Goal: Use online tool/utility: Utilize a website feature to perform a specific function

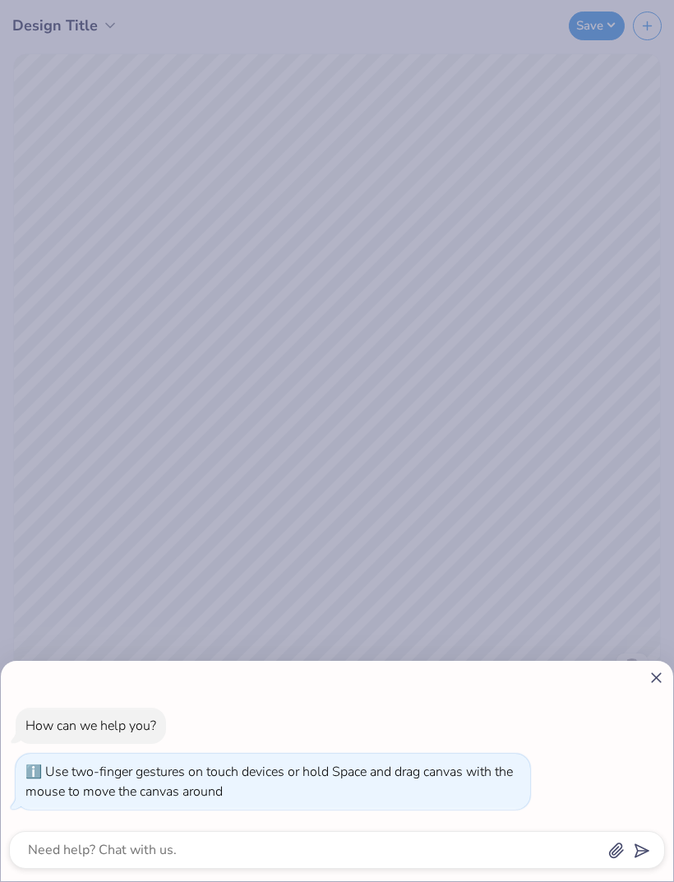
type input "1"
click at [649, 680] on icon at bounding box center [656, 677] width 17 height 17
type textarea "x"
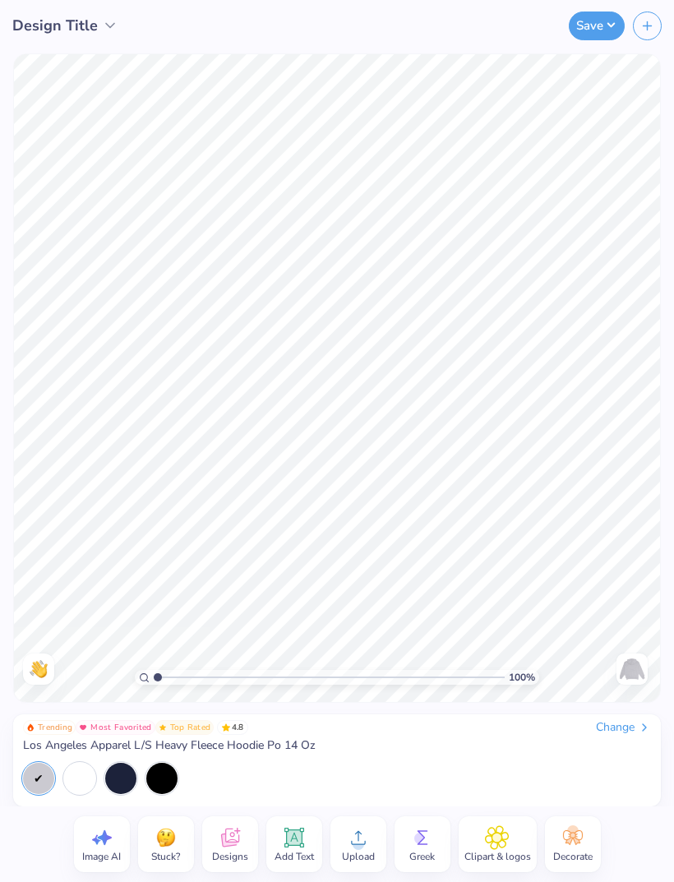
click at [109, 844] on icon at bounding box center [102, 837] width 25 height 25
select select "4"
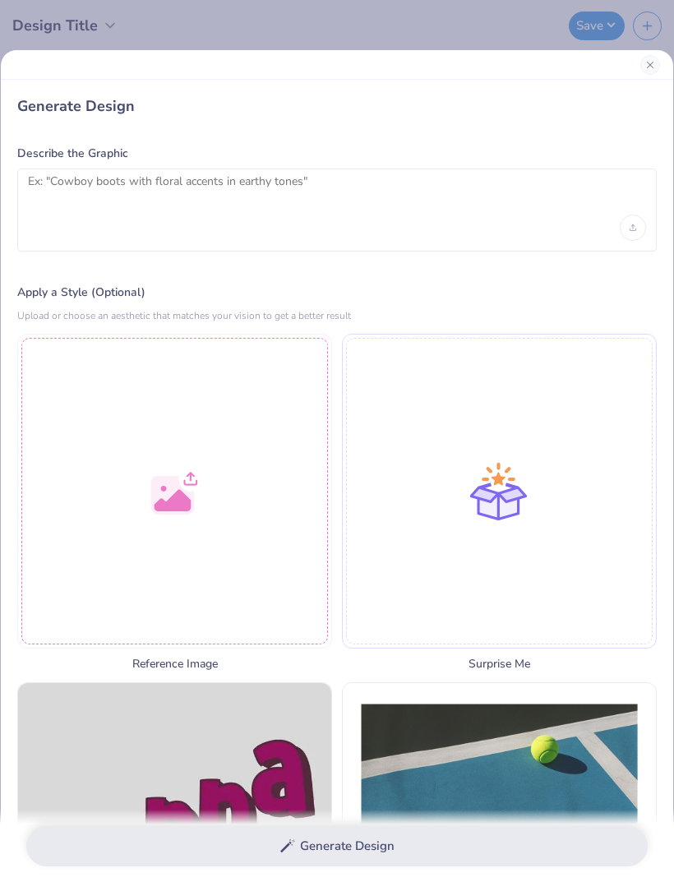
click at [650, 55] on button "Close" at bounding box center [650, 65] width 20 height 20
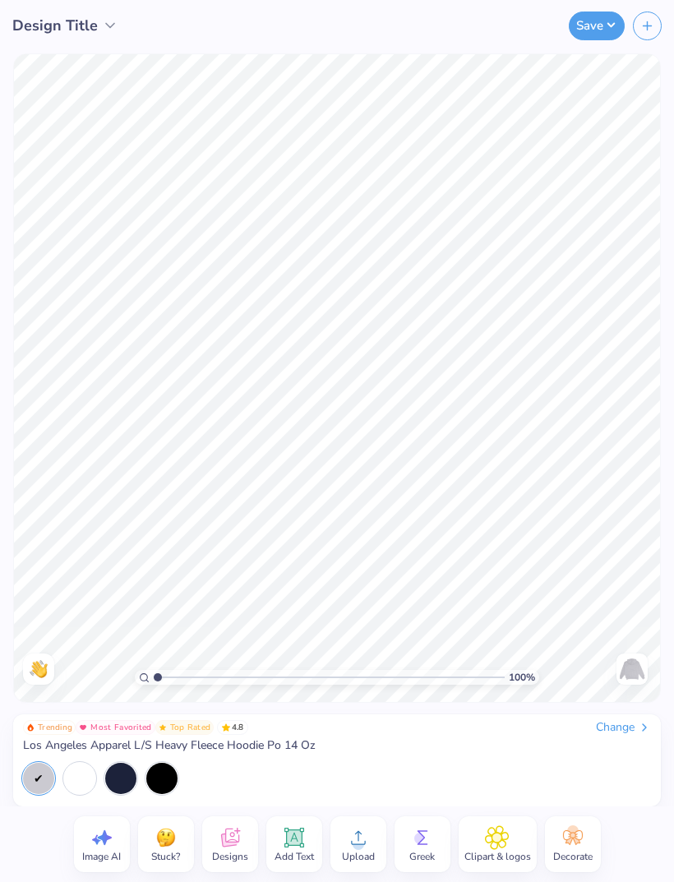
click at [353, 836] on icon at bounding box center [358, 837] width 25 height 25
click at [360, 836] on icon at bounding box center [358, 837] width 25 height 25
click at [289, 848] on icon at bounding box center [294, 837] width 25 height 25
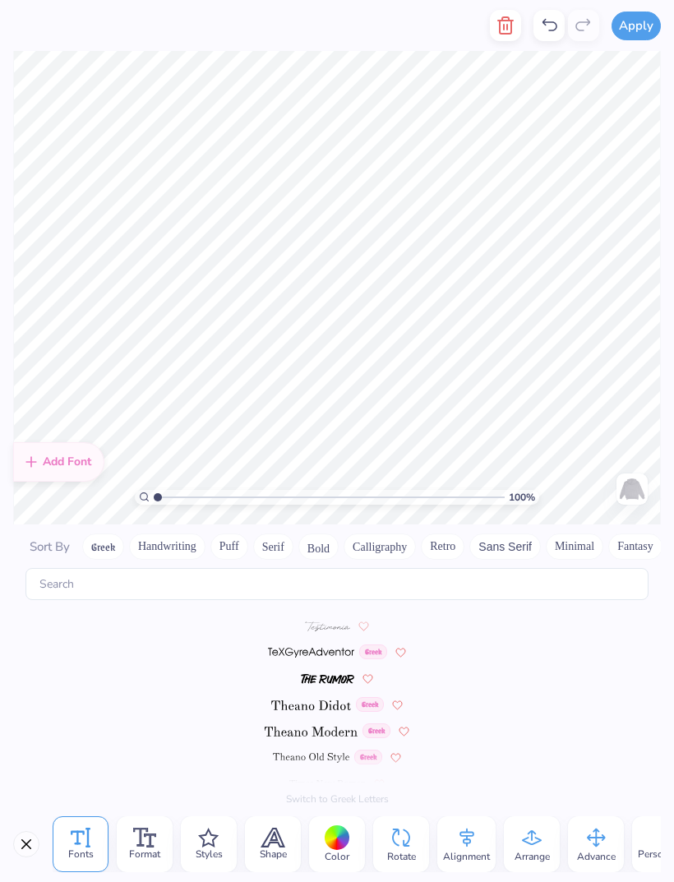
scroll to position [7442, 0]
click at [337, 700] on img at bounding box center [311, 705] width 80 height 10
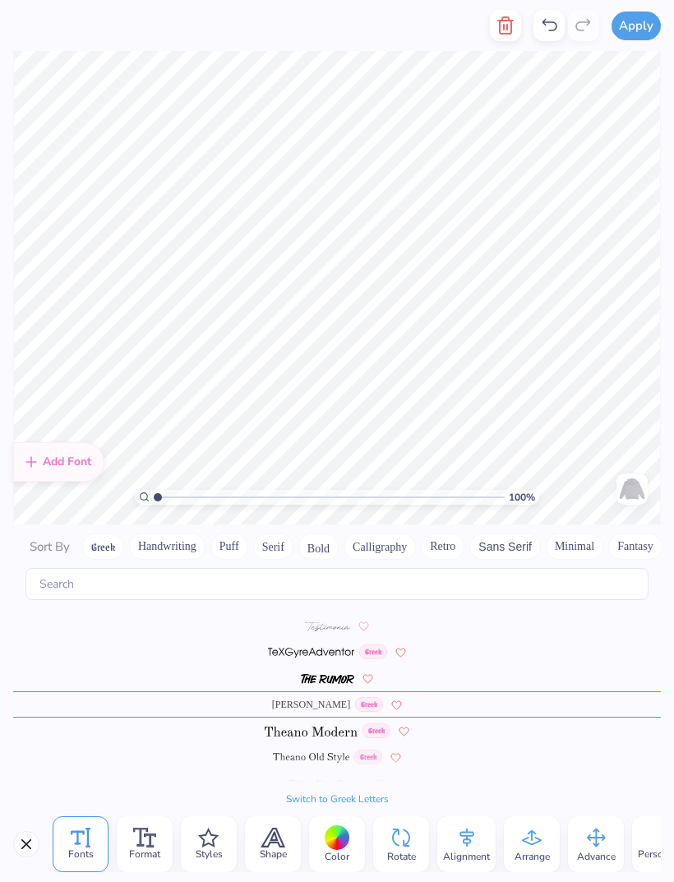
scroll to position [0, 2]
type textarea "TEXT"
click at [549, 21] on icon at bounding box center [549, 26] width 20 height 20
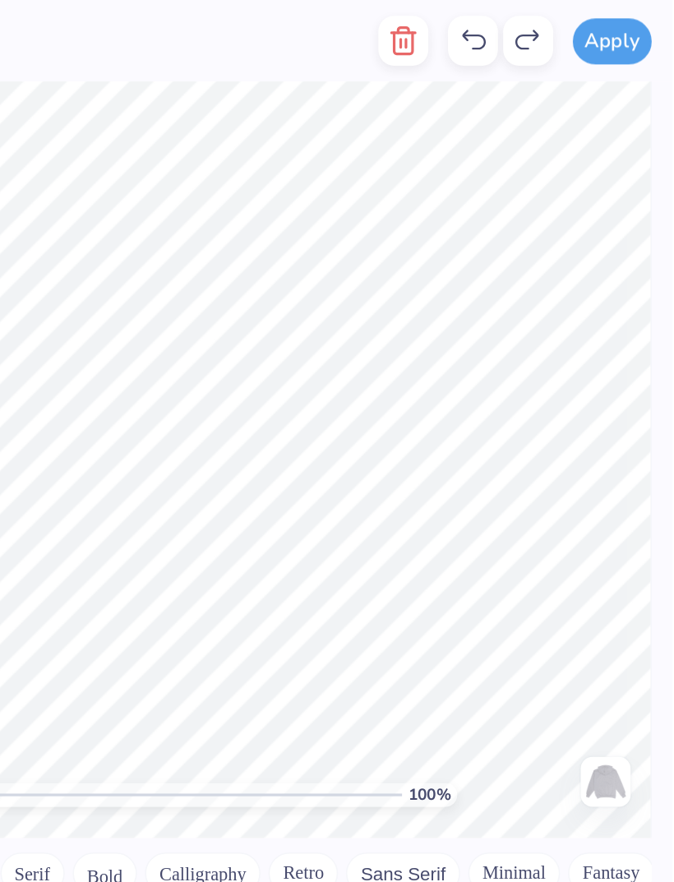
scroll to position [0, 1]
